Goal: Complete application form

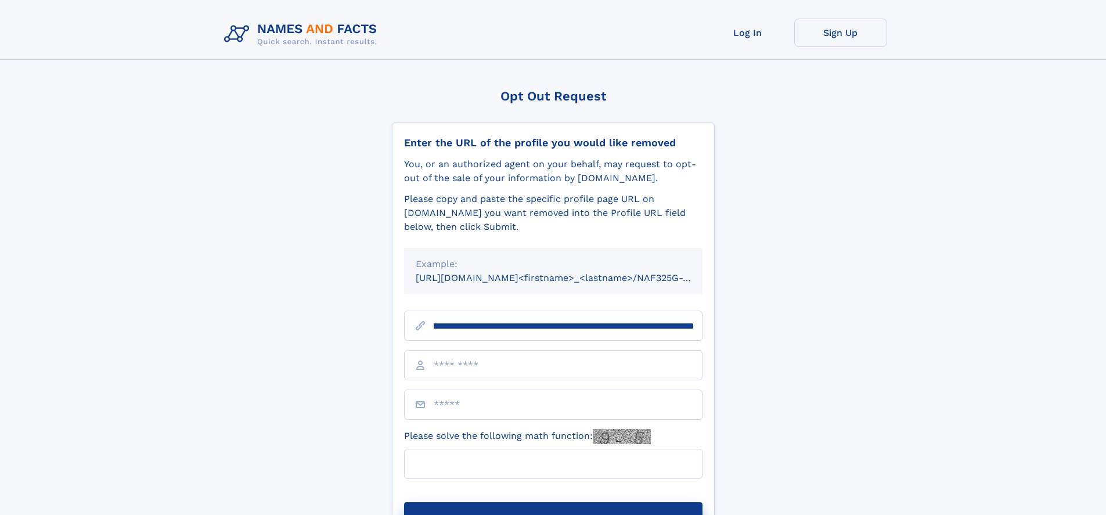
scroll to position [0, 124]
type input "**********"
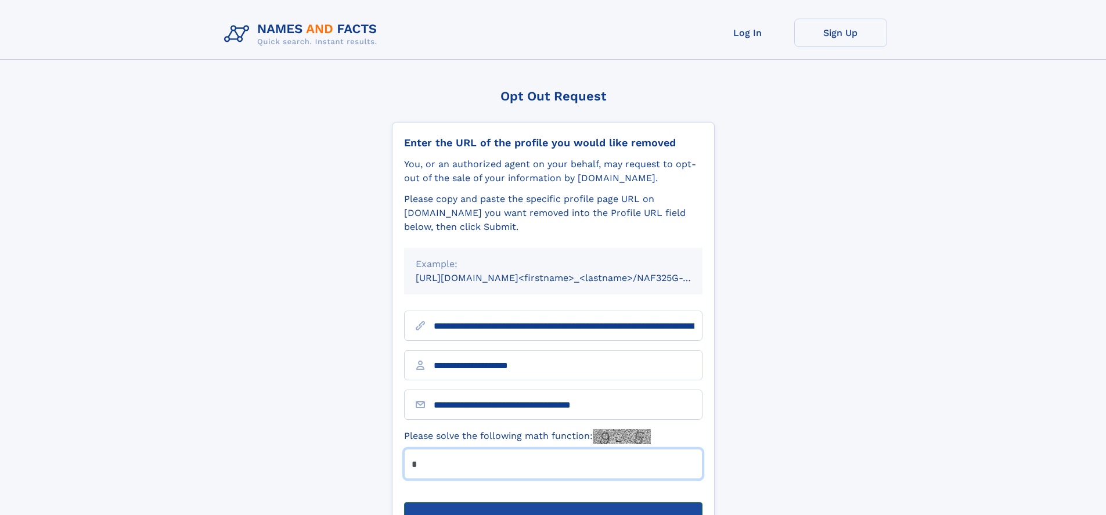
type input "*"
click at [553, 502] on button "Submit Opt Out Request" at bounding box center [553, 520] width 298 height 37
